Goal: Communication & Community: Ask a question

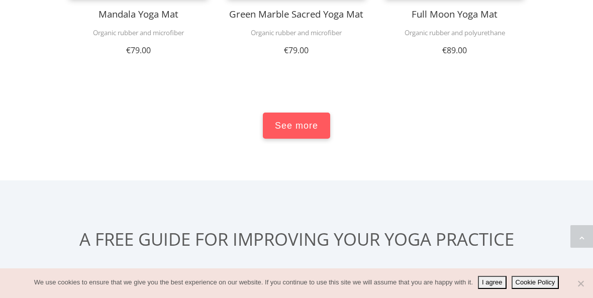
scroll to position [1951, 0]
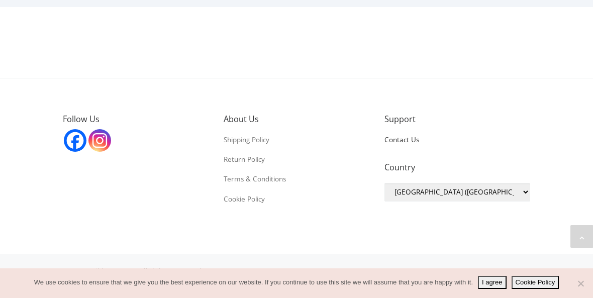
click at [401, 135] on link "Contact Us" at bounding box center [401, 139] width 35 height 9
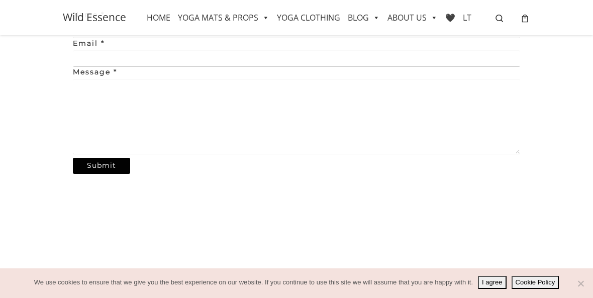
scroll to position [165, 0]
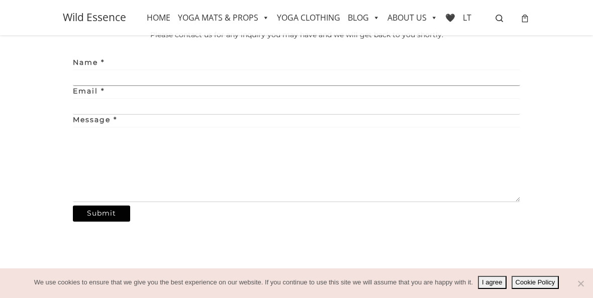
click at [152, 71] on input "Name *" at bounding box center [296, 77] width 447 height 17
click at [148, 75] on input "Name *" at bounding box center [296, 77] width 447 height 17
type input "[PERSON_NAME]"
click at [146, 103] on input "Email *" at bounding box center [296, 106] width 447 height 17
type input "[EMAIL_ADDRESS][DOMAIN_NAME]"
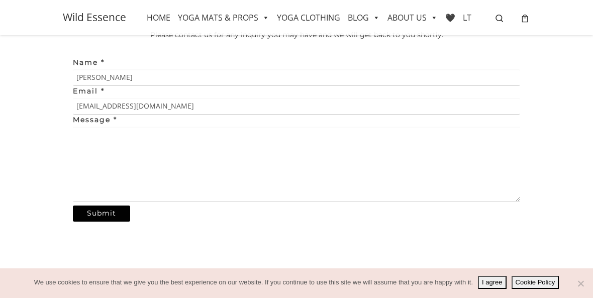
click at [127, 160] on textarea "Message *" at bounding box center [296, 164] width 447 height 75
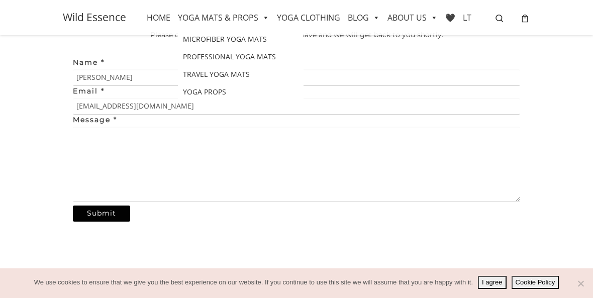
paste textarea "Lore ipsumdolo, S amet cons adipisc elits doe temp. I utlabo et dol ma aliqu en…"
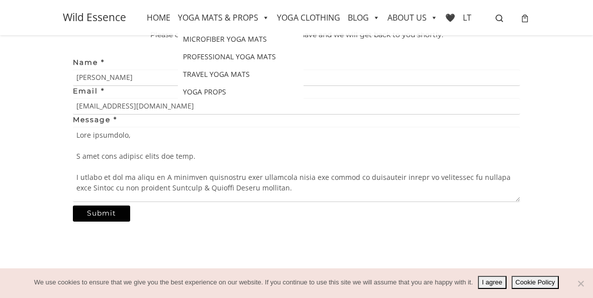
scroll to position [434, 0]
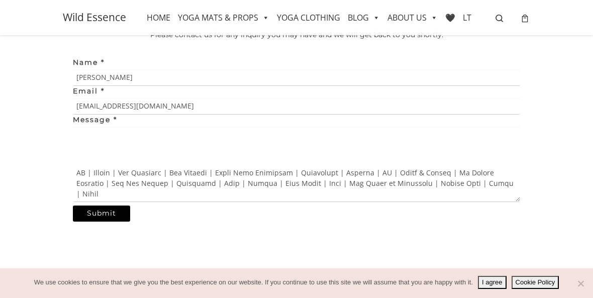
type textarea "Lore ipsumdolo, S amet cons adipisc elits doe temp. I utlabo et dol ma aliqu en…"
click at [113, 208] on input "Submit" at bounding box center [101, 213] width 57 height 16
